Goal: Information Seeking & Learning: Check status

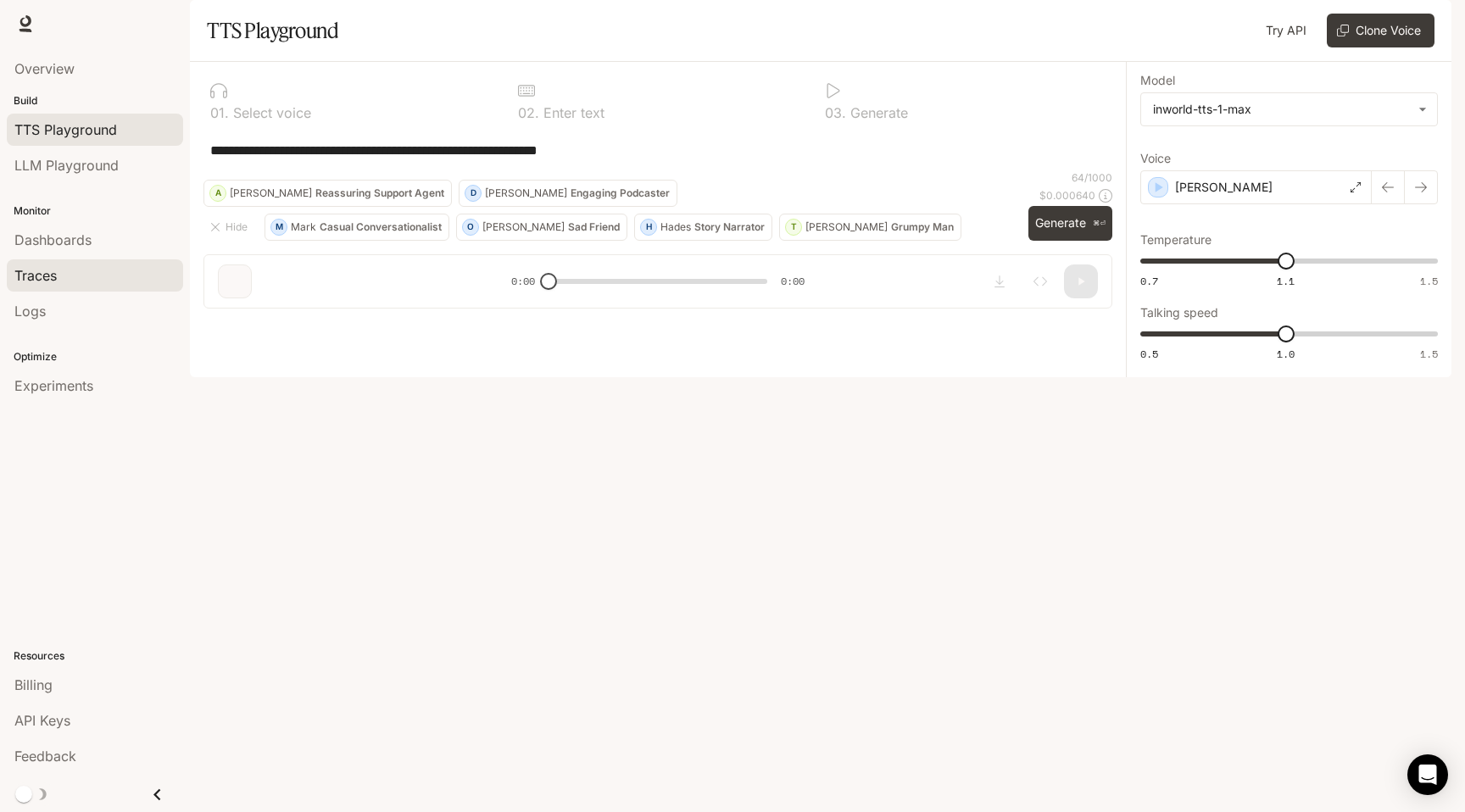
click at [46, 278] on span "Traces" at bounding box center [36, 275] width 42 height 20
